Goal: Task Accomplishment & Management: Use online tool/utility

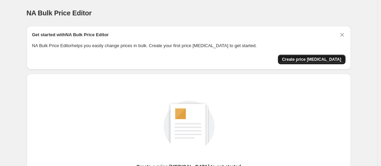
click at [309, 59] on span "Create price [MEDICAL_DATA]" at bounding box center [311, 59] width 59 height 5
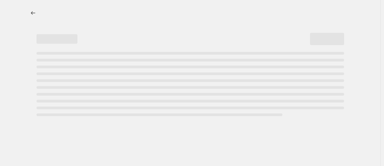
select select "percentage"
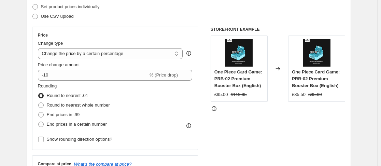
scroll to position [102, 0]
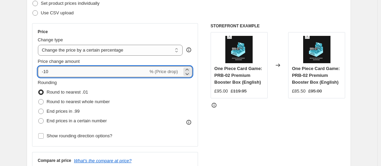
click at [70, 72] on input "-10" at bounding box center [93, 71] width 110 height 11
type input "-1"
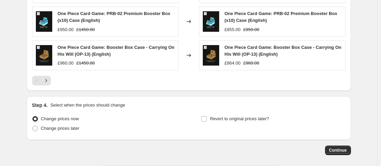
scroll to position [527, 0]
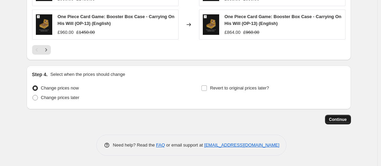
type input "-25"
click at [347, 118] on span "Continue" at bounding box center [338, 119] width 18 height 5
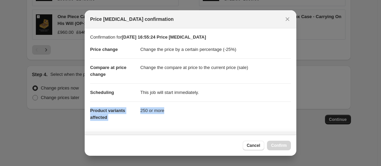
drag, startPoint x: 292, startPoint y: 82, endPoint x: 295, endPoint y: 127, distance: 44.5
click at [295, 127] on div "Confirmation for 21 Sept 2025, 16:55:24 Price change job Price change Change th…" at bounding box center [190, 81] width 211 height 106
click at [292, 112] on section "Confirmation for 21 Sept 2025, 16:55:24 Price change job Price change Change th…" at bounding box center [190, 79] width 211 height 103
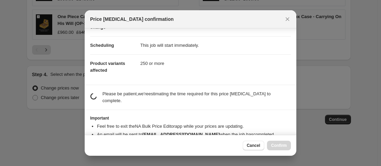
scroll to position [67, 0]
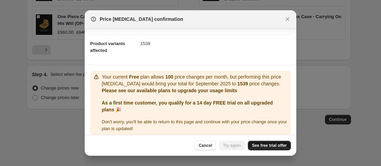
click at [280, 141] on link "See free trial offer" at bounding box center [269, 146] width 43 height 10
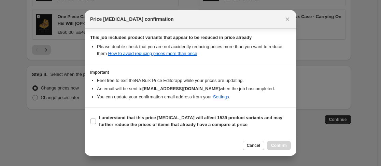
scroll to position [167, 0]
click at [161, 122] on b "I understand that this price change job will affect 1539 product variants and m…" at bounding box center [190, 121] width 183 height 12
click at [96, 122] on input "I understand that this price change job will affect 1539 product variants and m…" at bounding box center [92, 120] width 5 height 5
checkbox input "true"
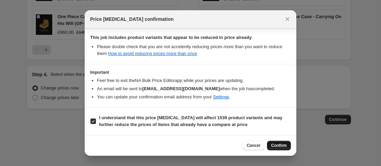
click at [279, 144] on span "Confirm" at bounding box center [279, 145] width 16 height 5
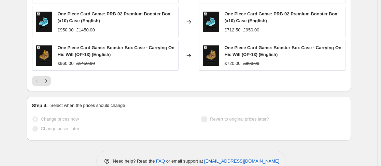
scroll to position [545, 0]
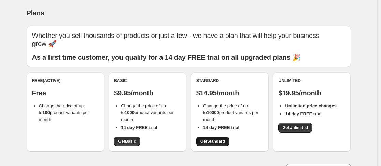
click at [210, 142] on span "Get Standard" at bounding box center [212, 140] width 25 height 5
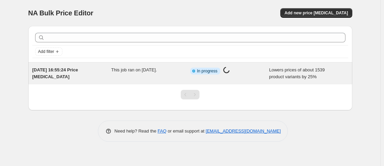
click at [323, 75] on div "Lowers prices of about 1539 product variants by 25%" at bounding box center [308, 74] width 79 height 14
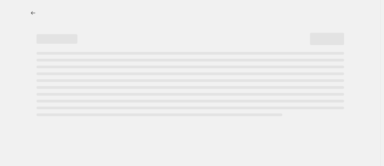
select select "percentage"
